Goal: Answer question/provide support: Share knowledge or assist other users

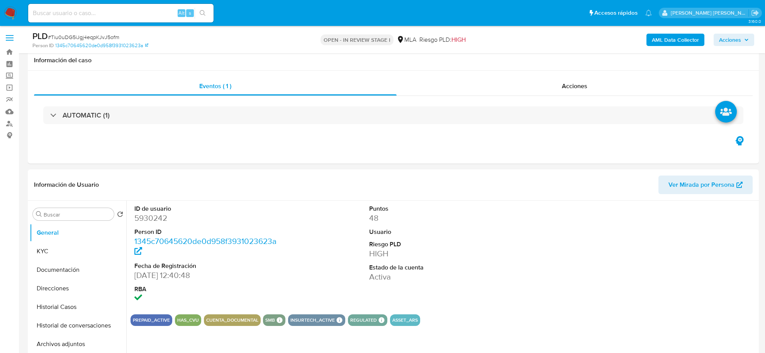
select select "10"
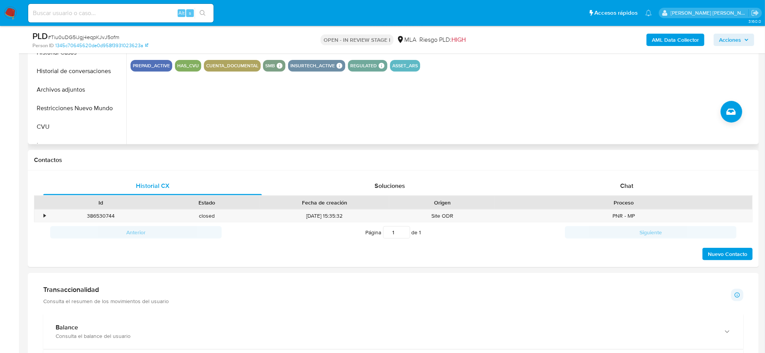
scroll to position [241, 0]
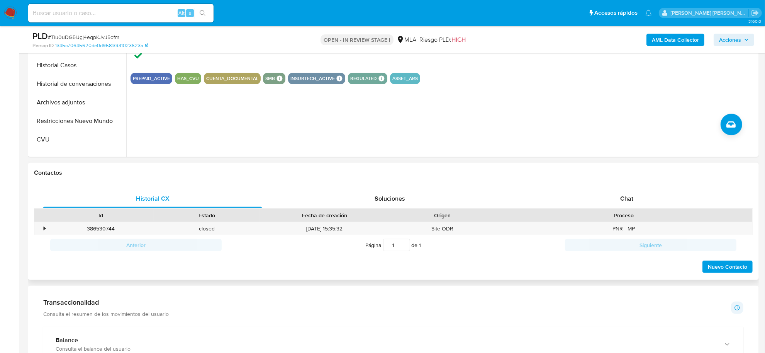
click at [629, 212] on div "Proceso" at bounding box center [624, 215] width 246 height 8
click at [631, 192] on div "Chat" at bounding box center [627, 198] width 219 height 19
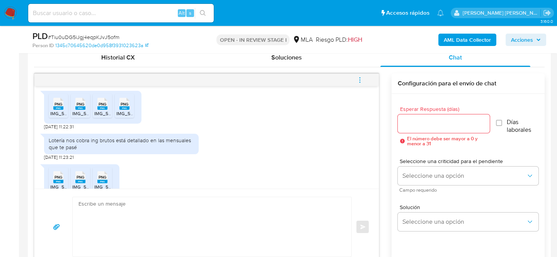
scroll to position [421, 0]
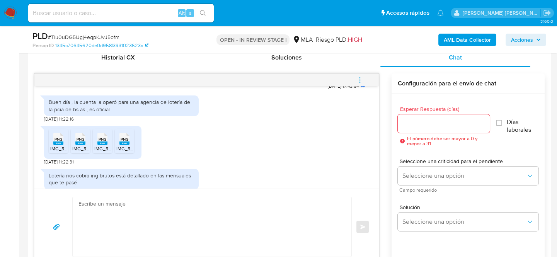
click at [93, 112] on div "Buen día , la cuenta la operó para una agencia de lotería de la pcia de bs as ,…" at bounding box center [121, 106] width 145 height 14
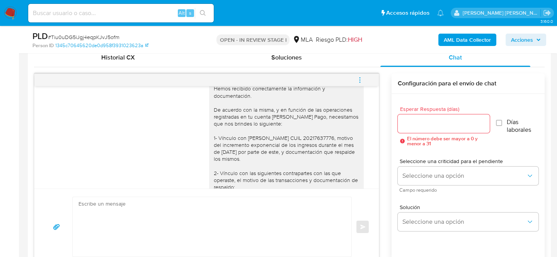
scroll to position [632, 0]
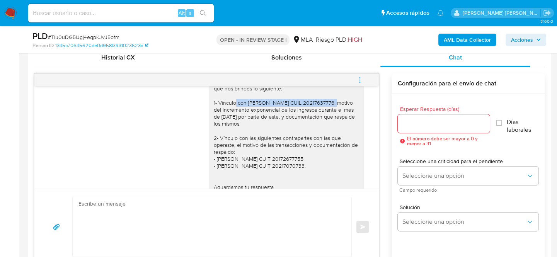
drag, startPoint x: 243, startPoint y: 116, endPoint x: 335, endPoint y: 116, distance: 92.3
click at [335, 116] on div "Buenas tardes Alejandro Domingo, Hemos recibido correctamente la información y …" at bounding box center [286, 124] width 145 height 176
click at [225, 130] on div "Buenas tardes Alejandro Domingo, Hemos recibido correctamente la información y …" at bounding box center [286, 124] width 145 height 176
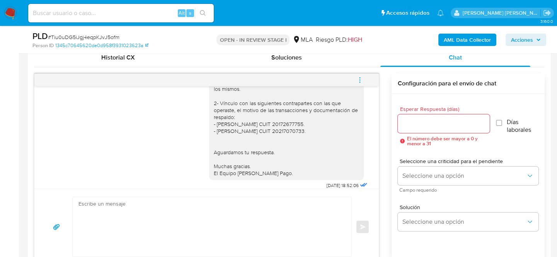
scroll to position [667, 0]
drag, startPoint x: 224, startPoint y: 137, endPoint x: 229, endPoint y: 147, distance: 11.6
click at [229, 147] on div "Buenas tardes Alejandro Domingo, Hemos recibido correctamente la información y …" at bounding box center [286, 89] width 145 height 176
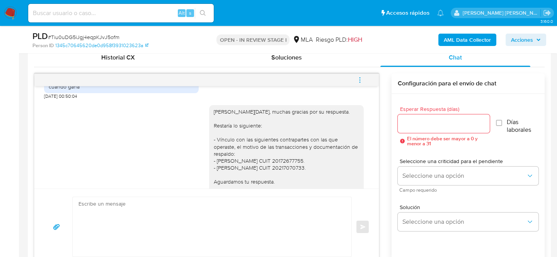
scroll to position [807, 0]
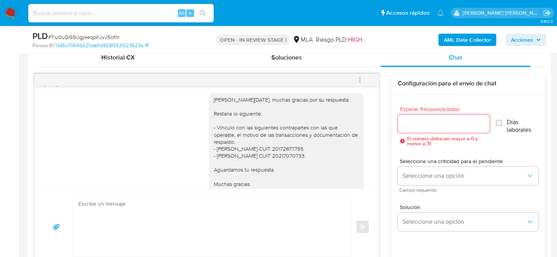
click at [215, 142] on div "Alejandro Domingo, muchas gracias por su respuesta. Restaría lo siguiente: - Ví…" at bounding box center [286, 145] width 145 height 99
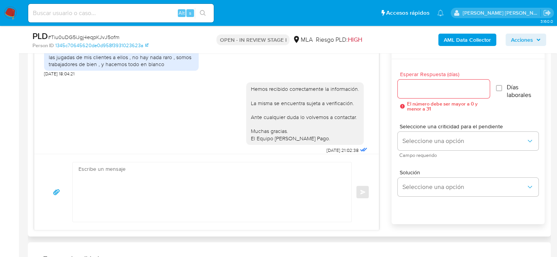
scroll to position [936, 0]
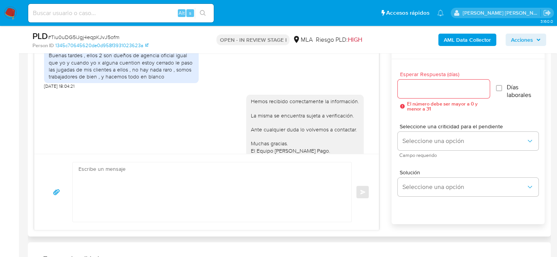
click at [102, 74] on div "Buenas tardes , ellos 2 son dueños de agencia oficial igual que yo y cuando yo …" at bounding box center [121, 66] width 145 height 28
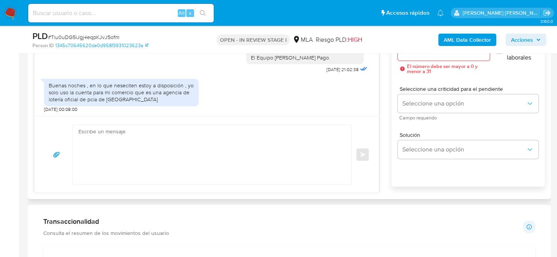
scroll to position [382, 0]
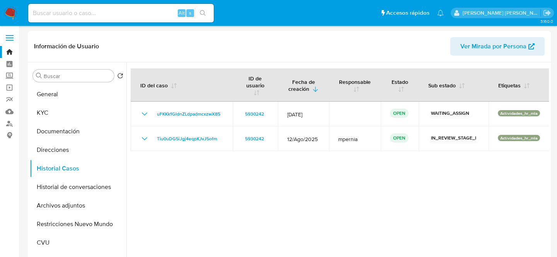
select select "10"
click at [7, 123] on link "Buscador de personas" at bounding box center [46, 123] width 92 height 12
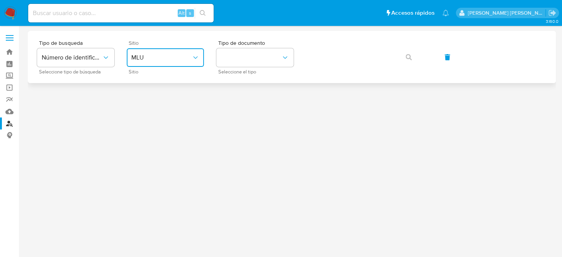
click at [171, 57] on span "MLU" at bounding box center [161, 58] width 60 height 8
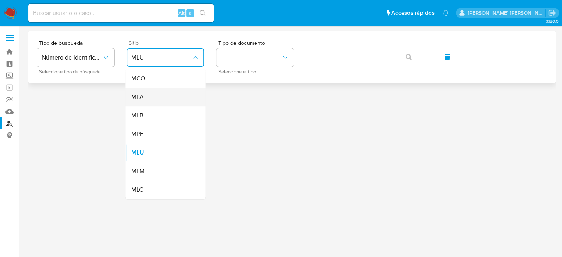
click at [151, 99] on div "MLA" at bounding box center [162, 97] width 63 height 19
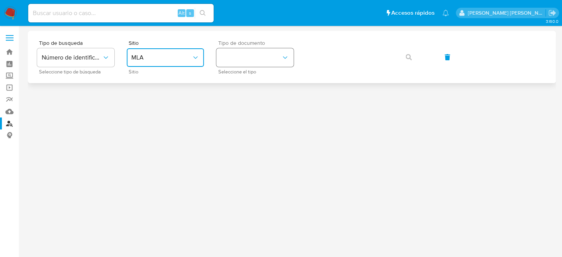
click at [288, 61] on icon "identificationType" at bounding box center [285, 58] width 8 height 8
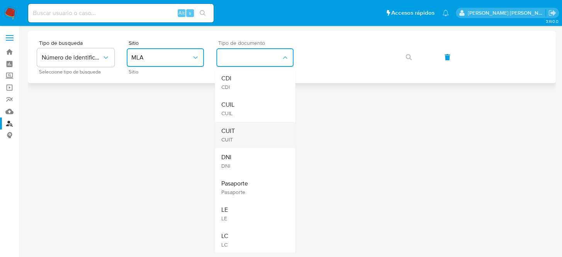
click at [235, 130] on span "CUIT" at bounding box center [228, 131] width 14 height 8
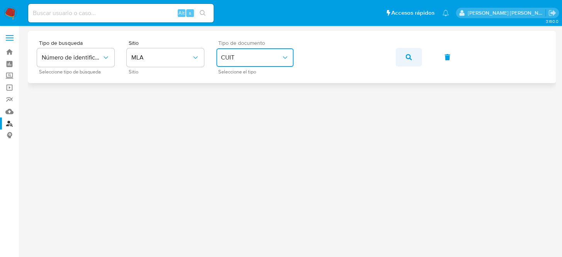
click at [413, 58] on button "button" at bounding box center [409, 57] width 26 height 19
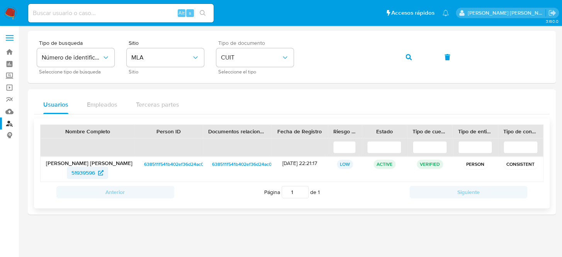
click at [83, 172] on span "51939596" at bounding box center [83, 173] width 24 height 12
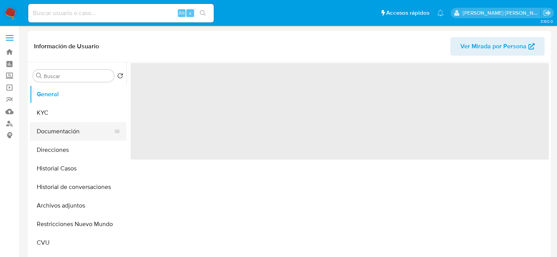
select select "10"
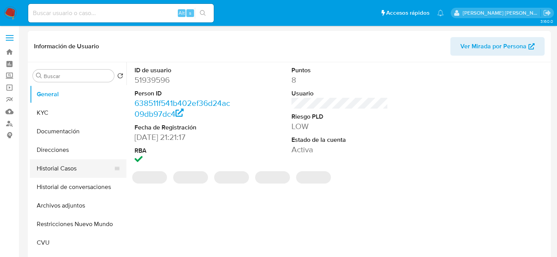
click at [65, 168] on button "Historial Casos" at bounding box center [75, 168] width 90 height 19
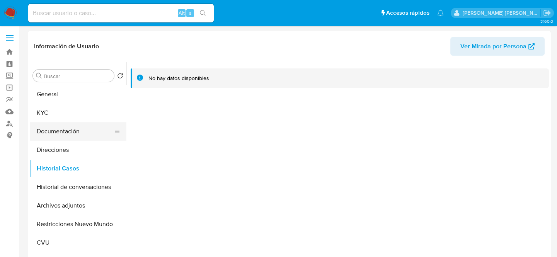
click at [57, 126] on button "Documentación" at bounding box center [75, 131] width 90 height 19
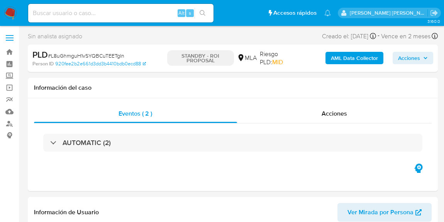
select select "10"
